Goal: Task Accomplishment & Management: Use online tool/utility

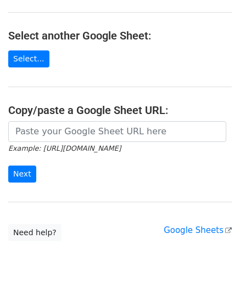
scroll to position [110, 0]
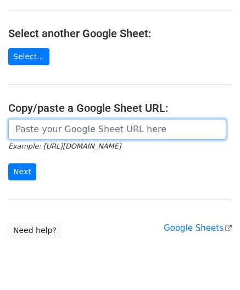
click at [33, 129] on input "url" at bounding box center [117, 129] width 218 height 21
paste input "[URL][DOMAIN_NAME]"
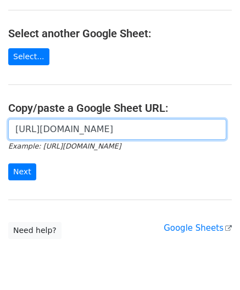
scroll to position [0, 246]
type input "[URL][DOMAIN_NAME]"
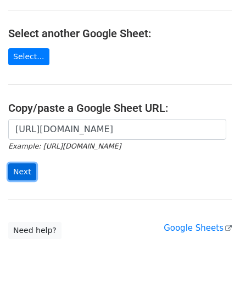
click at [27, 168] on input "Next" at bounding box center [22, 171] width 28 height 17
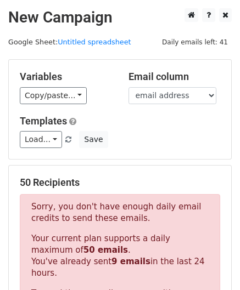
scroll to position [359, 0]
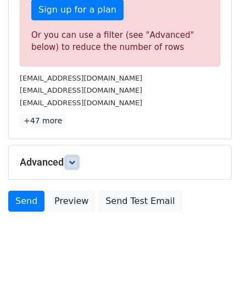
click at [73, 159] on icon at bounding box center [72, 162] width 7 height 7
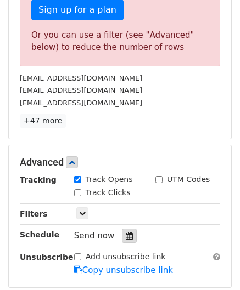
click at [126, 232] on icon at bounding box center [129, 236] width 7 height 8
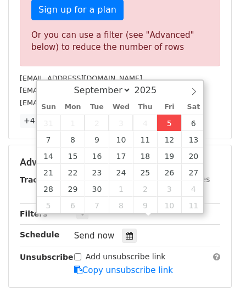
type input "2025-09-05 12:00"
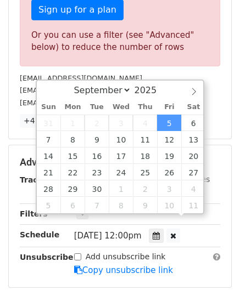
scroll to position [0, 0]
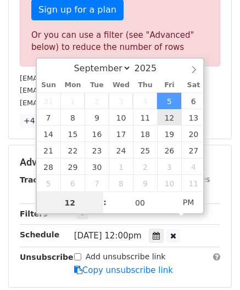
paste input "0"
type input "10"
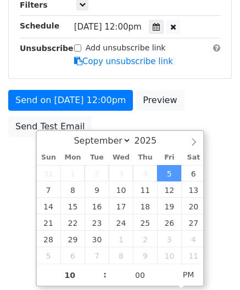
type input "2025-09-05 22:00"
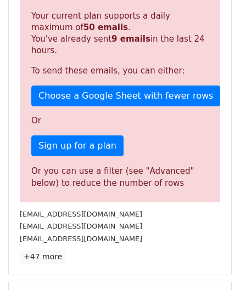
scroll to position [491, 0]
